Goal: Information Seeking & Learning: Learn about a topic

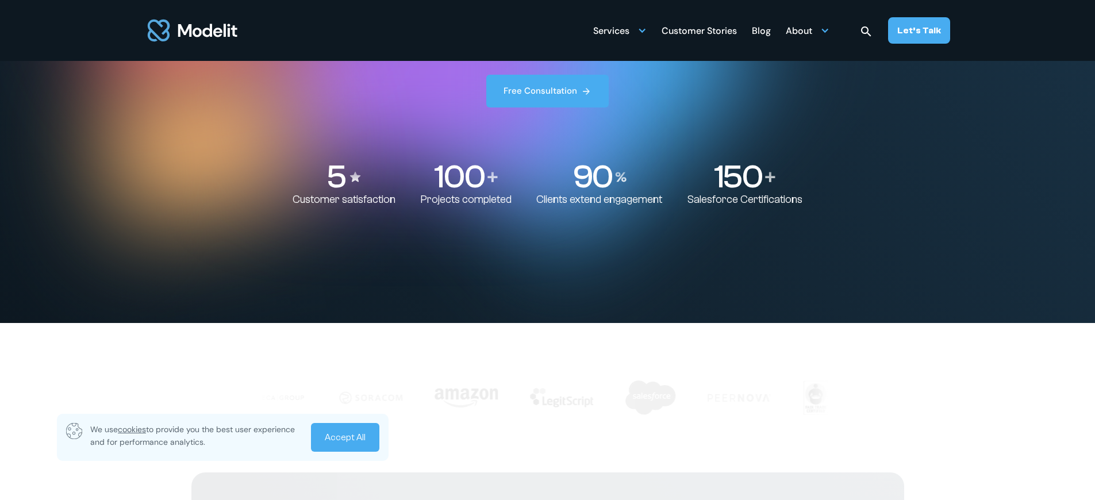
scroll to position [180, 0]
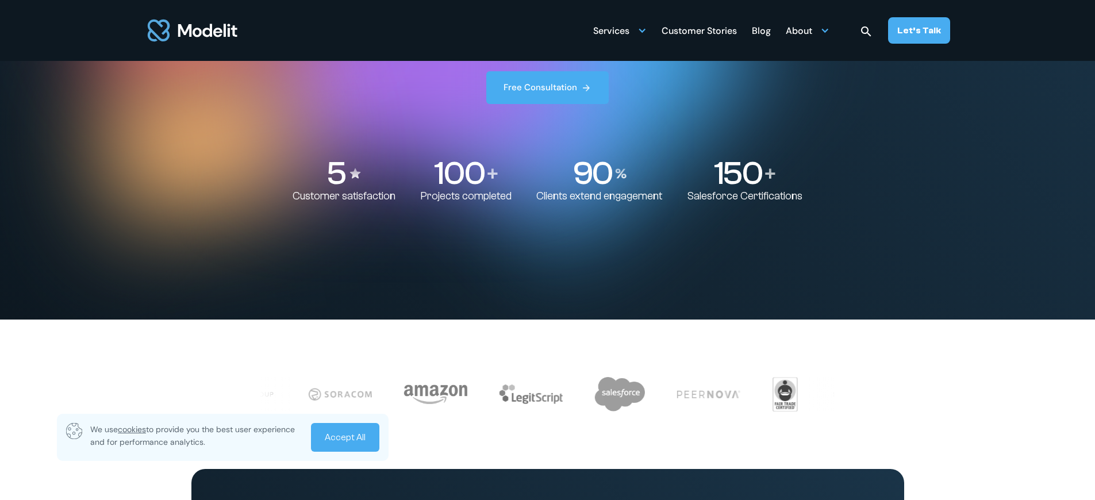
click at [352, 441] on link "Accept All" at bounding box center [345, 437] width 68 height 29
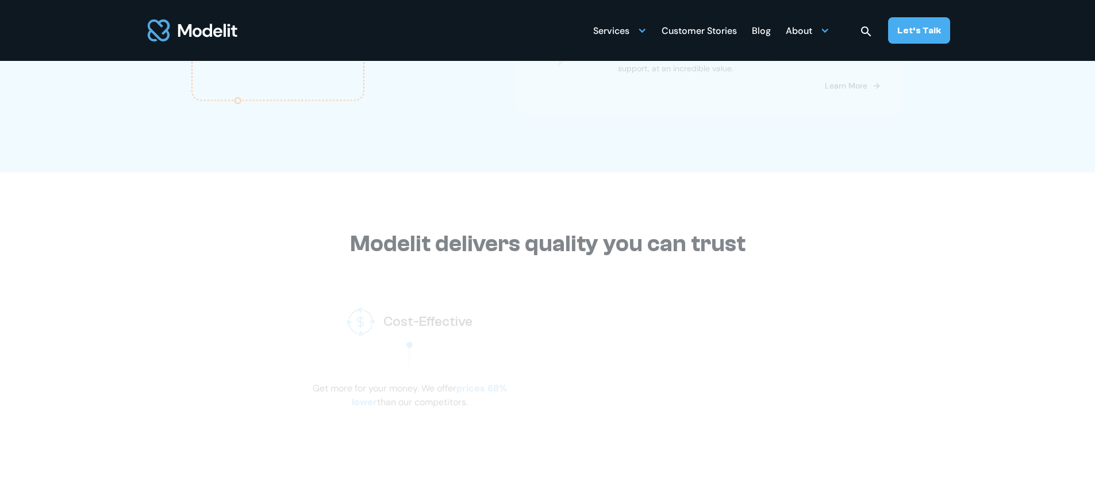
scroll to position [1776, 0]
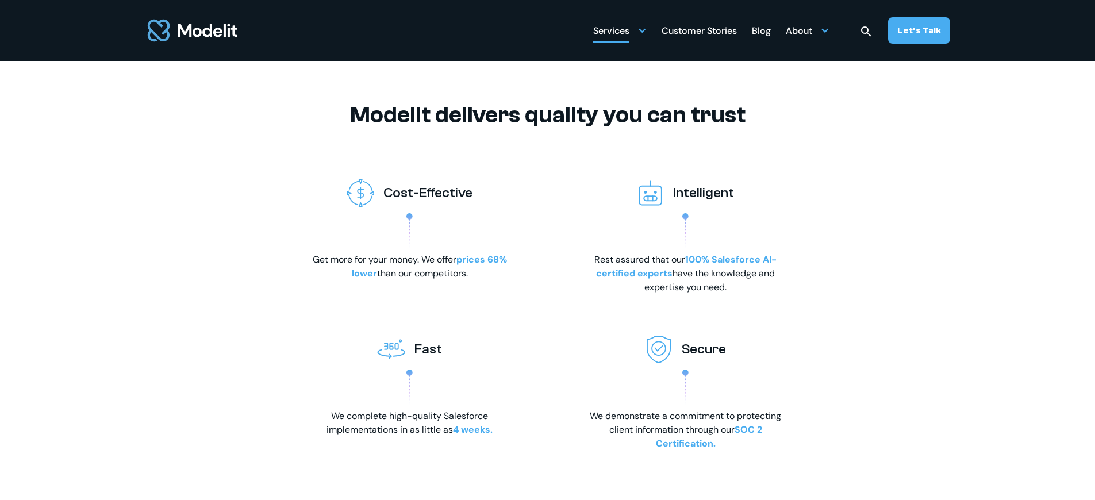
click at [641, 26] on div at bounding box center [641, 30] width 9 height 9
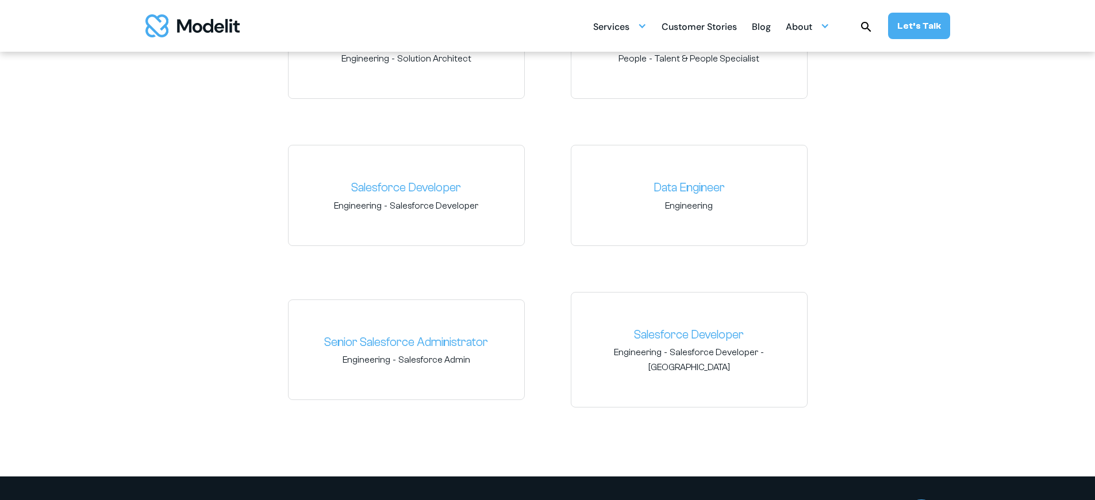
scroll to position [1859, 0]
click at [428, 183] on link "Salesforce Developer" at bounding box center [406, 187] width 217 height 18
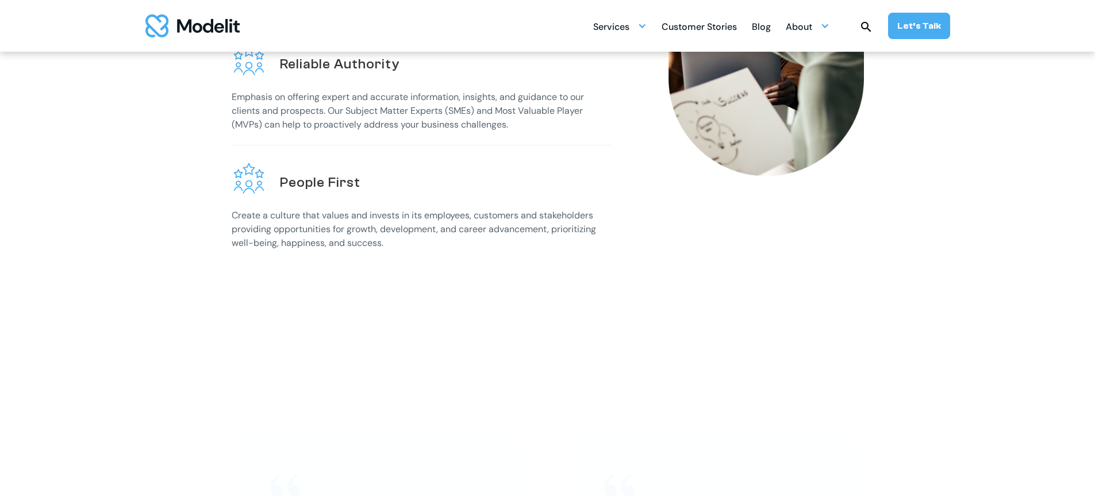
scroll to position [422, 0]
